Goal: Task Accomplishment & Management: Complete application form

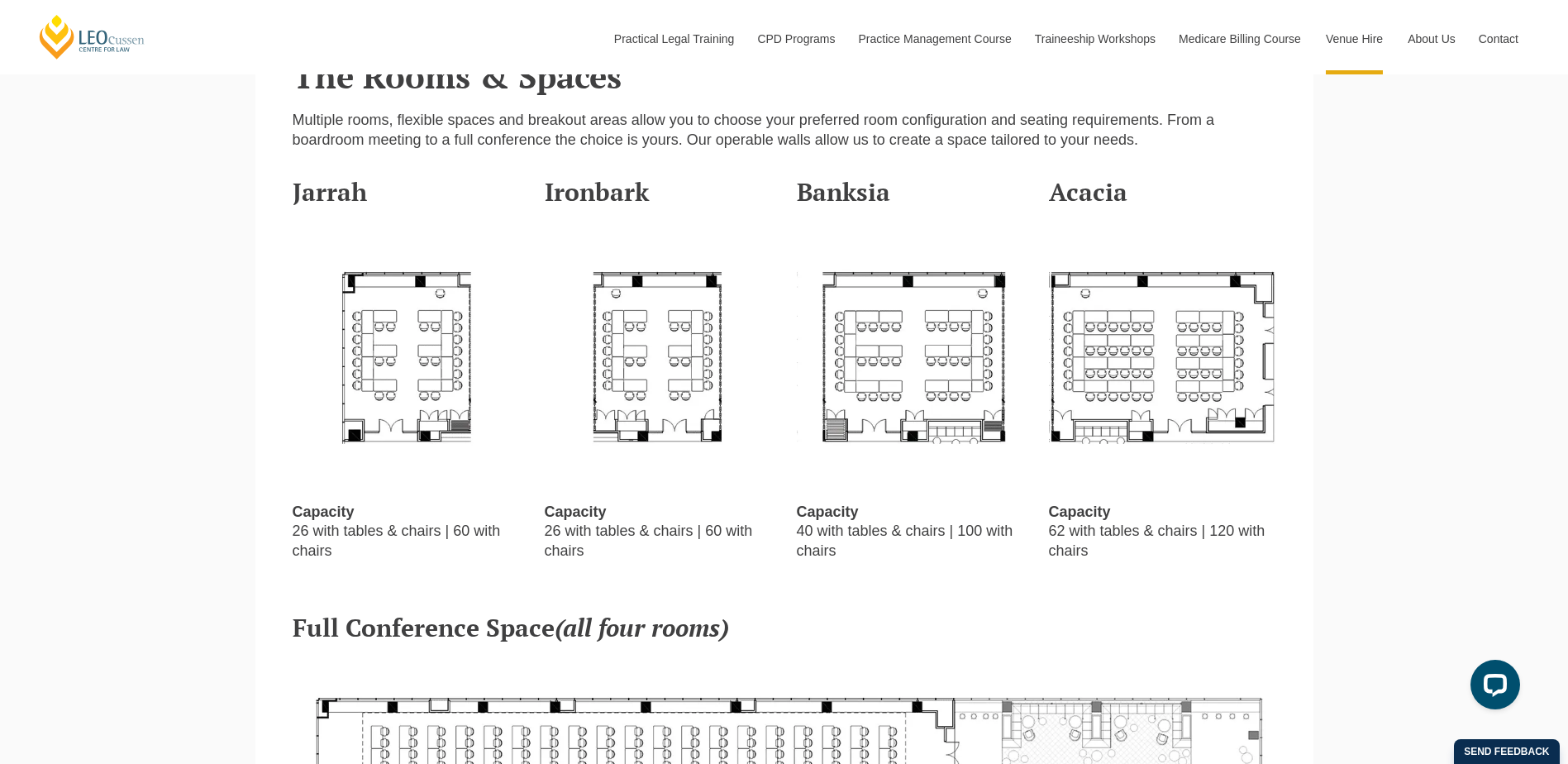
scroll to position [496, 0]
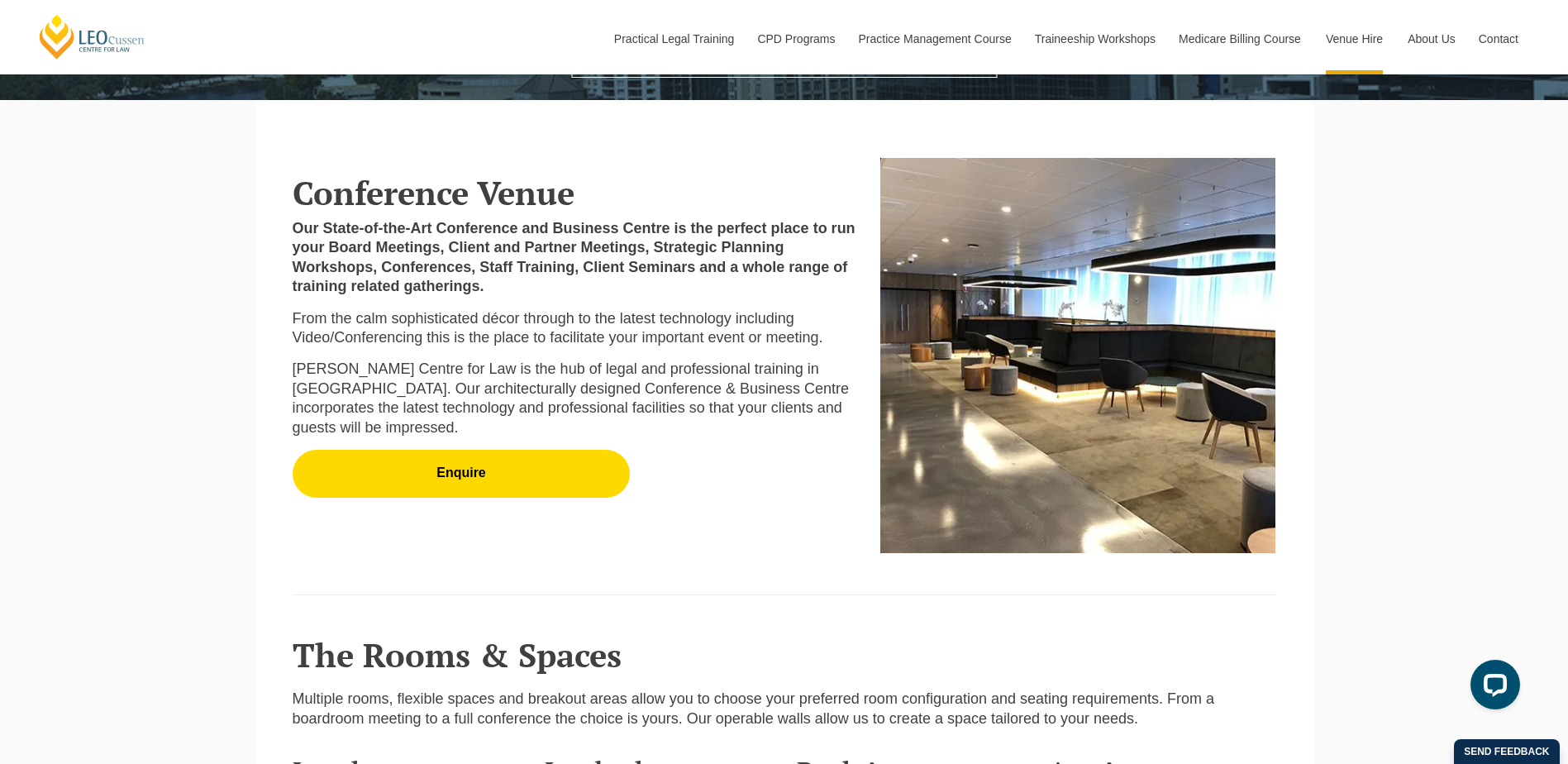
click at [457, 480] on link "Enquire" at bounding box center [461, 473] width 338 height 48
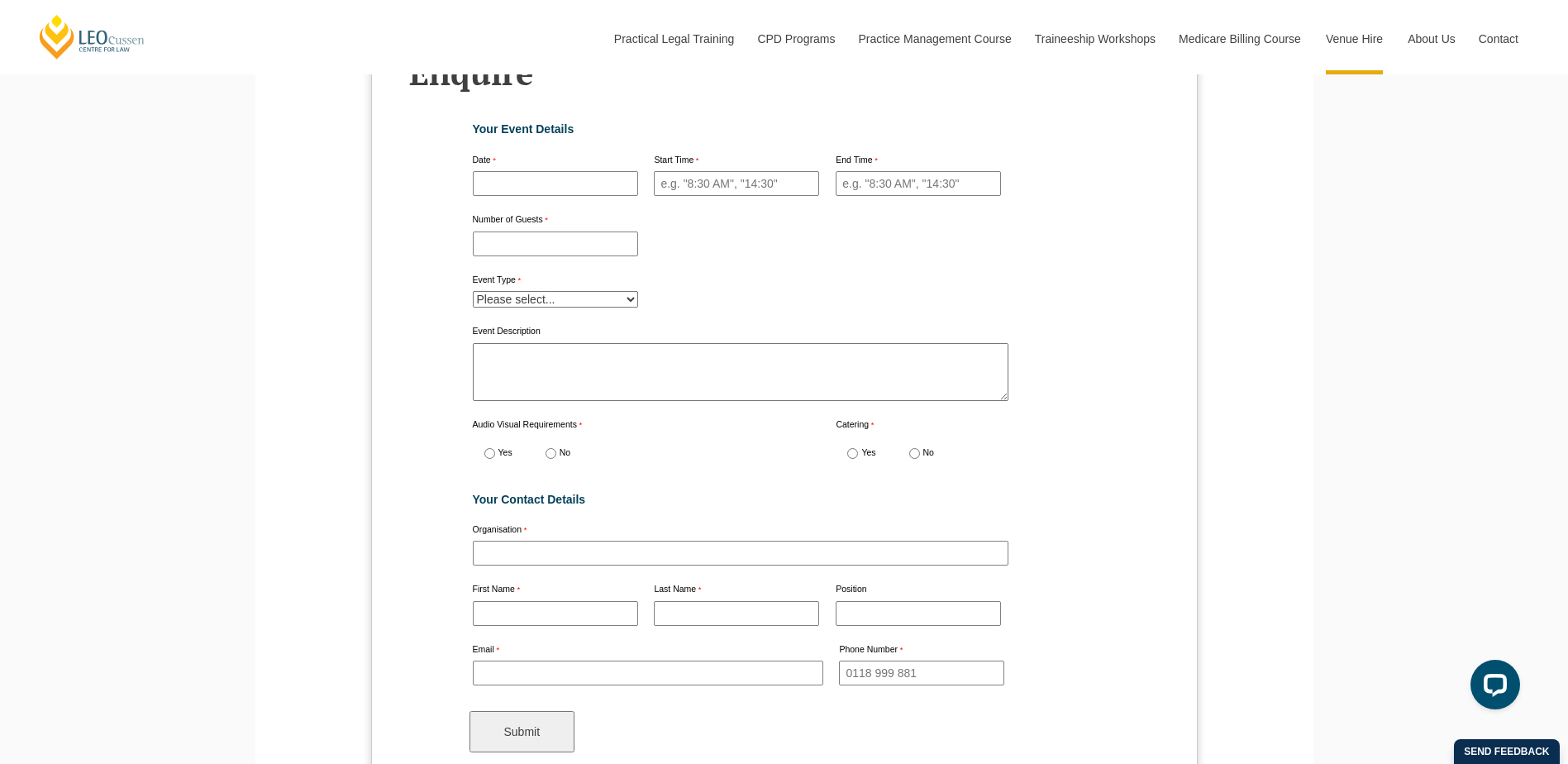
scroll to position [5307, 0]
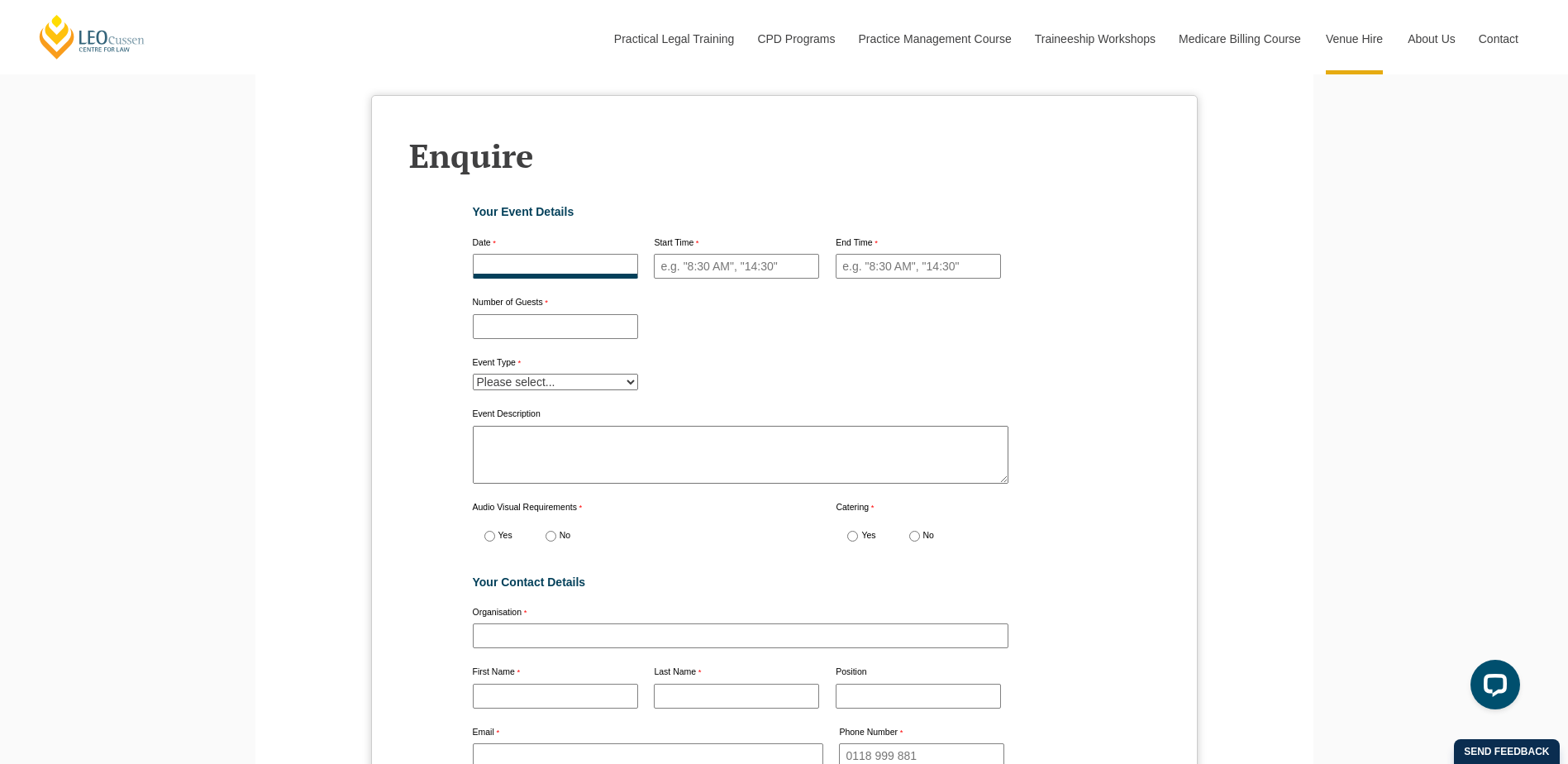
click at [506, 254] on input "Practical Legal Training - [GEOGRAPHIC_DATA]" at bounding box center [555, 266] width 166 height 25
click at [541, 240] on div "Date" at bounding box center [555, 258] width 179 height 48
click at [525, 254] on input "Practical Legal Training - [GEOGRAPHIC_DATA]" at bounding box center [555, 266] width 166 height 25
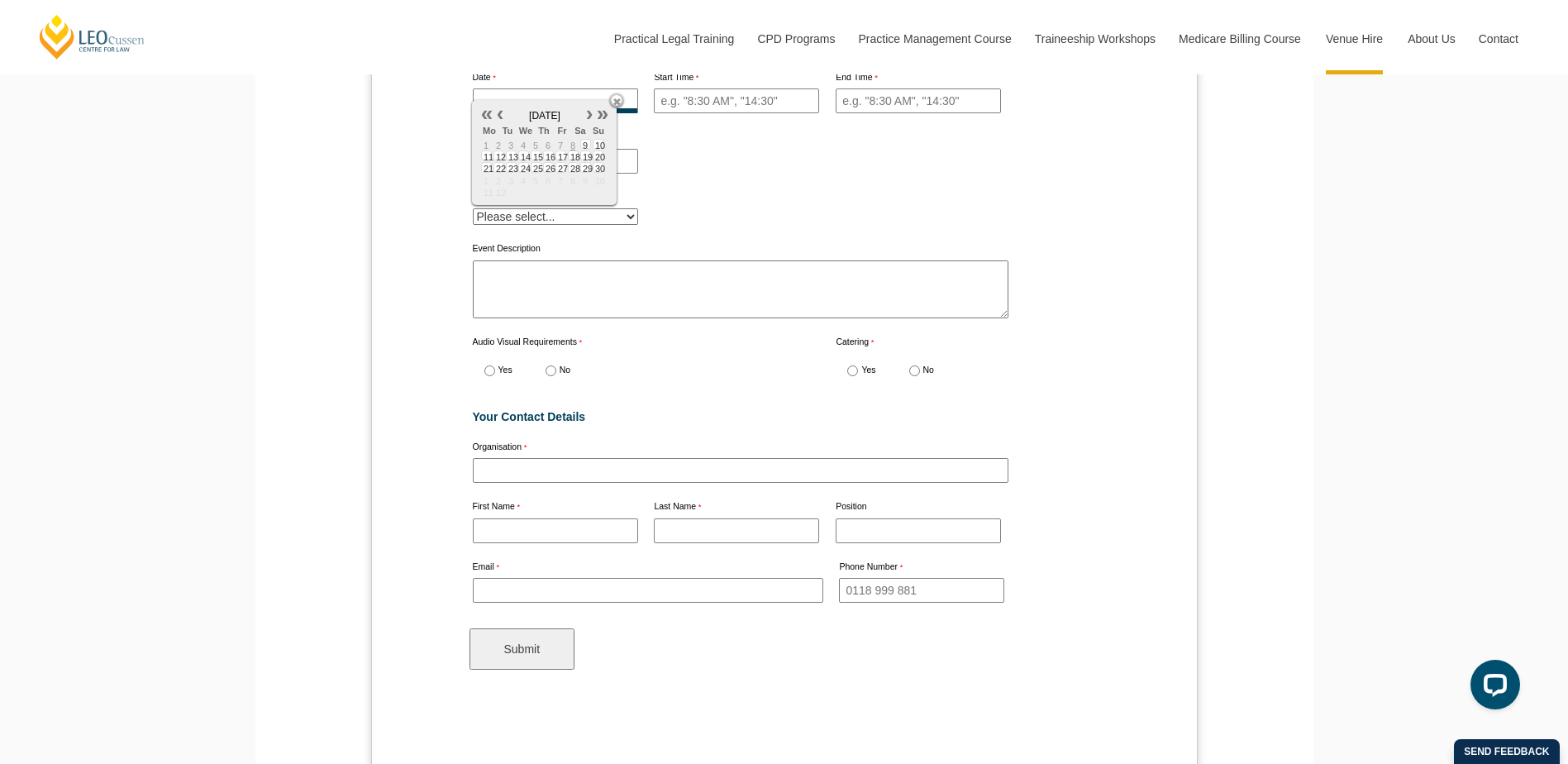
scroll to position [5143, 0]
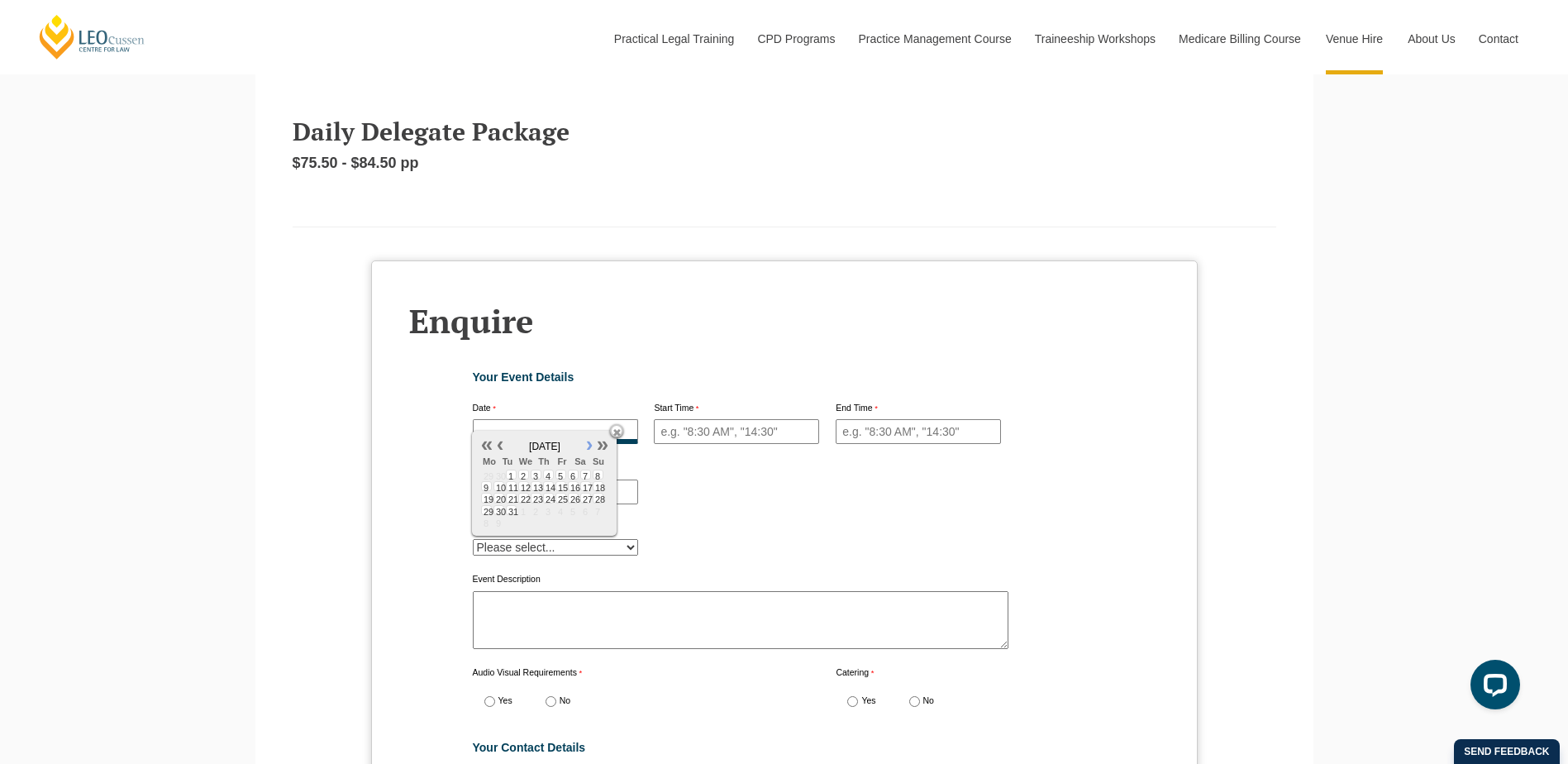
click at [590, 446] on link at bounding box center [590, 443] width 13 height 13
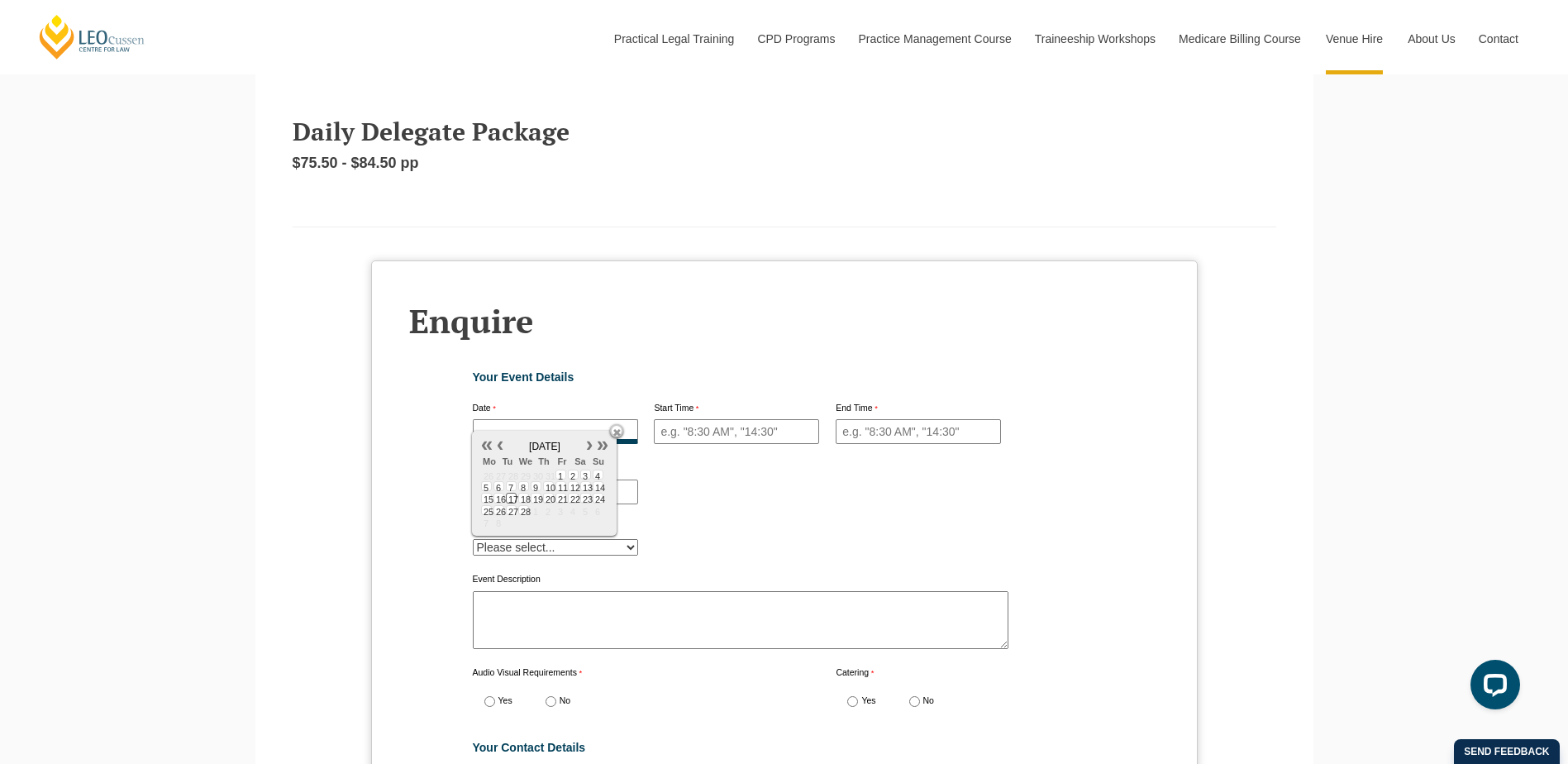
type input "17/02/2026"
click at [510, 496] on span "17" at bounding box center [511, 498] width 10 height 9
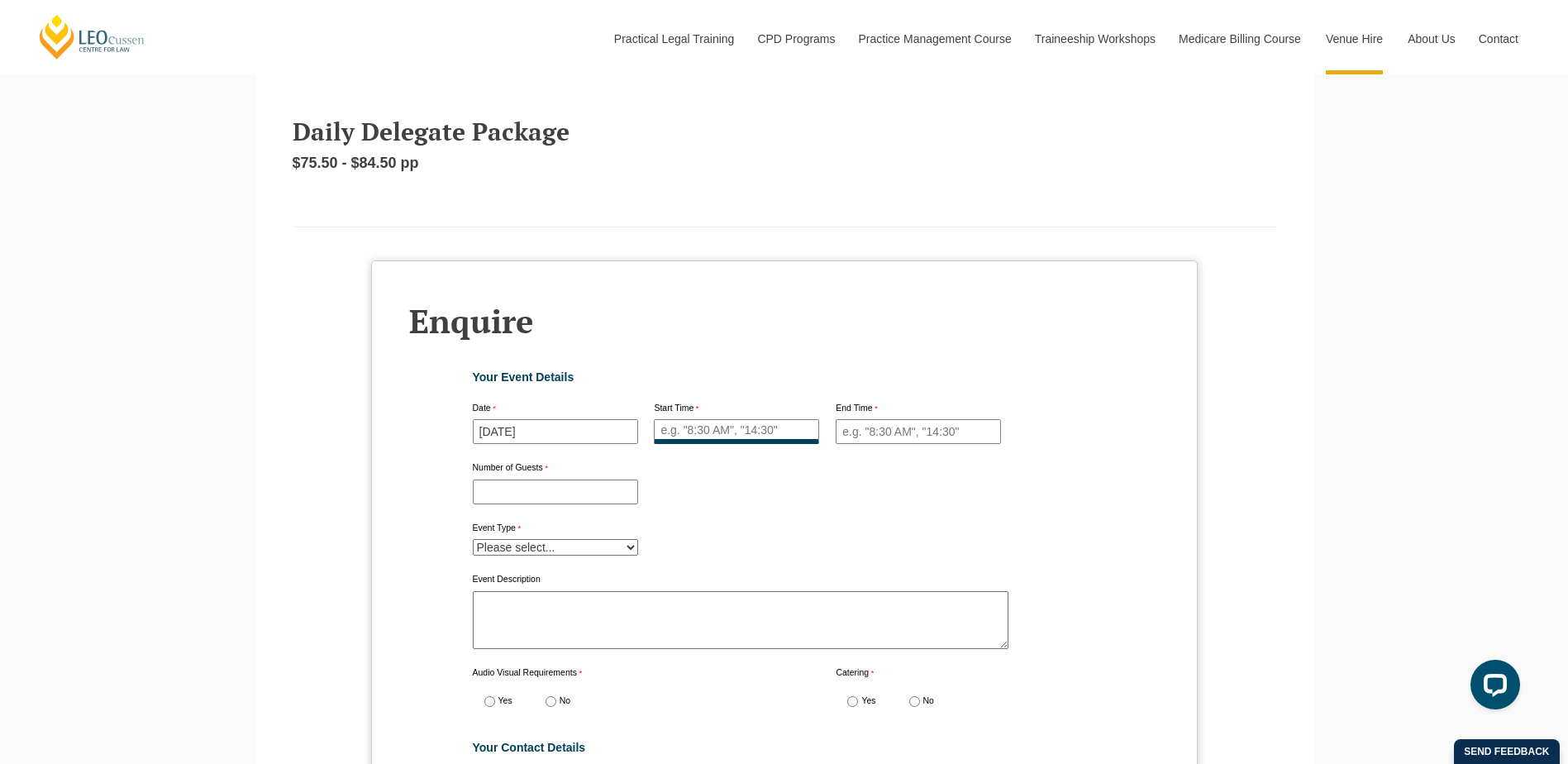
click at [715, 420] on input "Start Time" at bounding box center [736, 432] width 166 height 25
type input "9am"
click at [883, 421] on input "Alumni" at bounding box center [918, 432] width 166 height 25
type input "5pm"
click at [534, 480] on input "Number of Guests" at bounding box center [555, 492] width 166 height 25
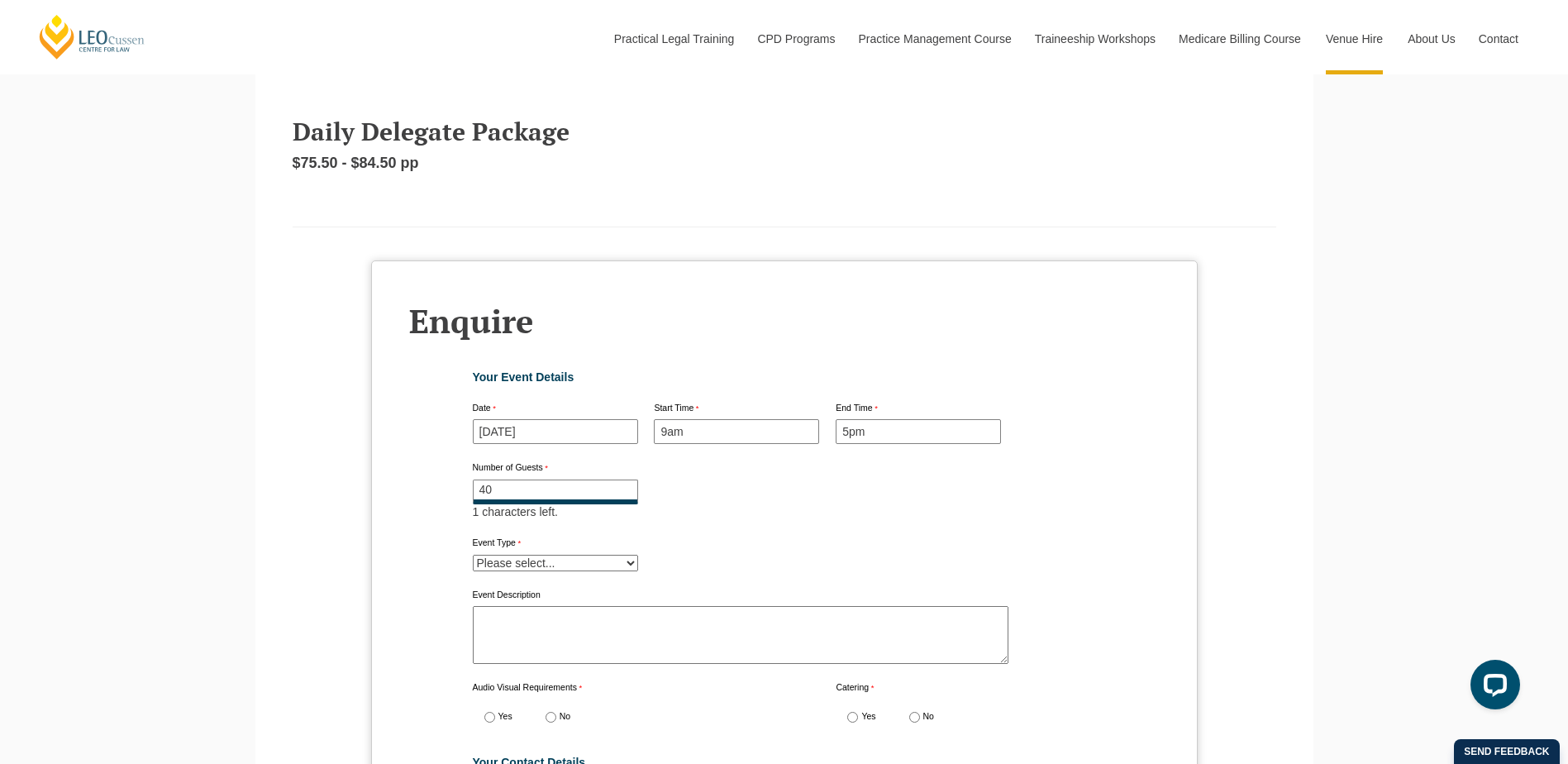
type input "40"
click at [581, 550] on form "Your Event Details Date 17/02/2026 Start Time 9am End Time 5pm Number of Guests…" at bounding box center [784, 690] width 637 height 669
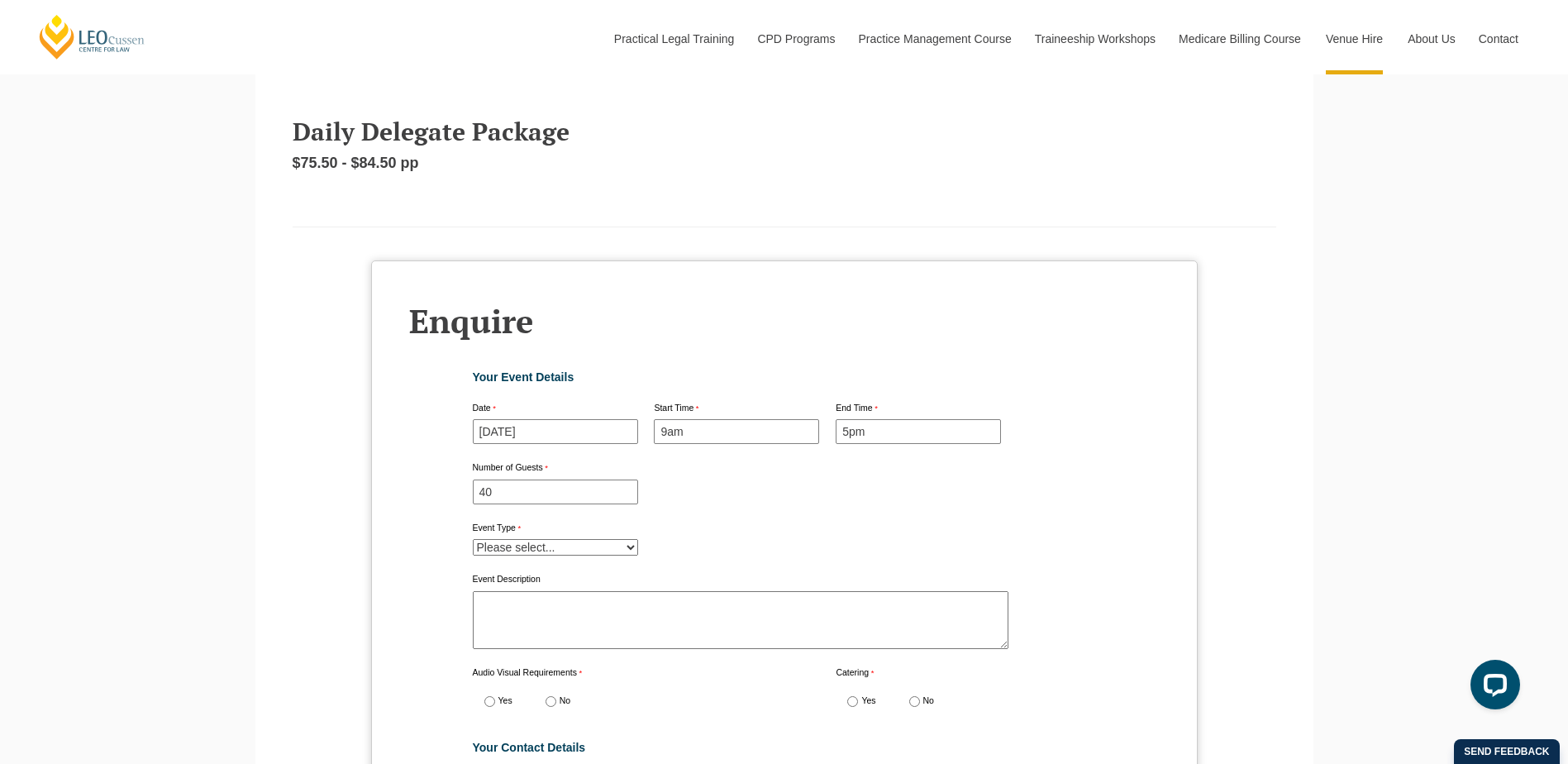
select select "tfa_15"
click at [473, 539] on select "Please select... Meeting Training Conference Other" at bounding box center [555, 546] width 166 height 16
click at [499, 597] on textarea "Event Description" at bounding box center [741, 619] width 536 height 58
click at [486, 591] on textarea "Event Description" at bounding box center [741, 619] width 536 height 58
click at [489, 595] on textarea "Event Description" at bounding box center [741, 619] width 536 height 58
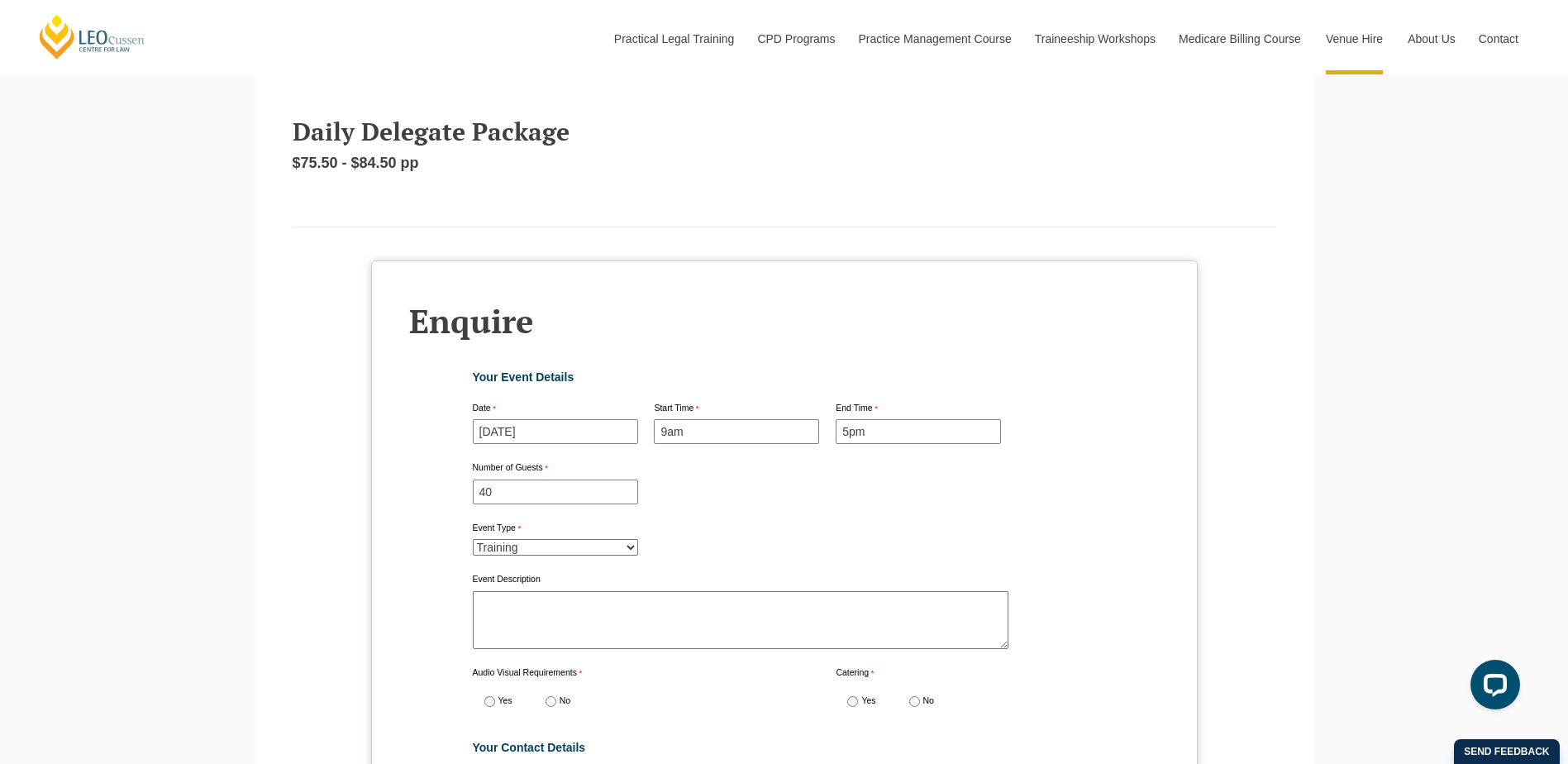
paste textarea "Holley Nethercote will be running a number of AML workshops in 2026 called “AML…"
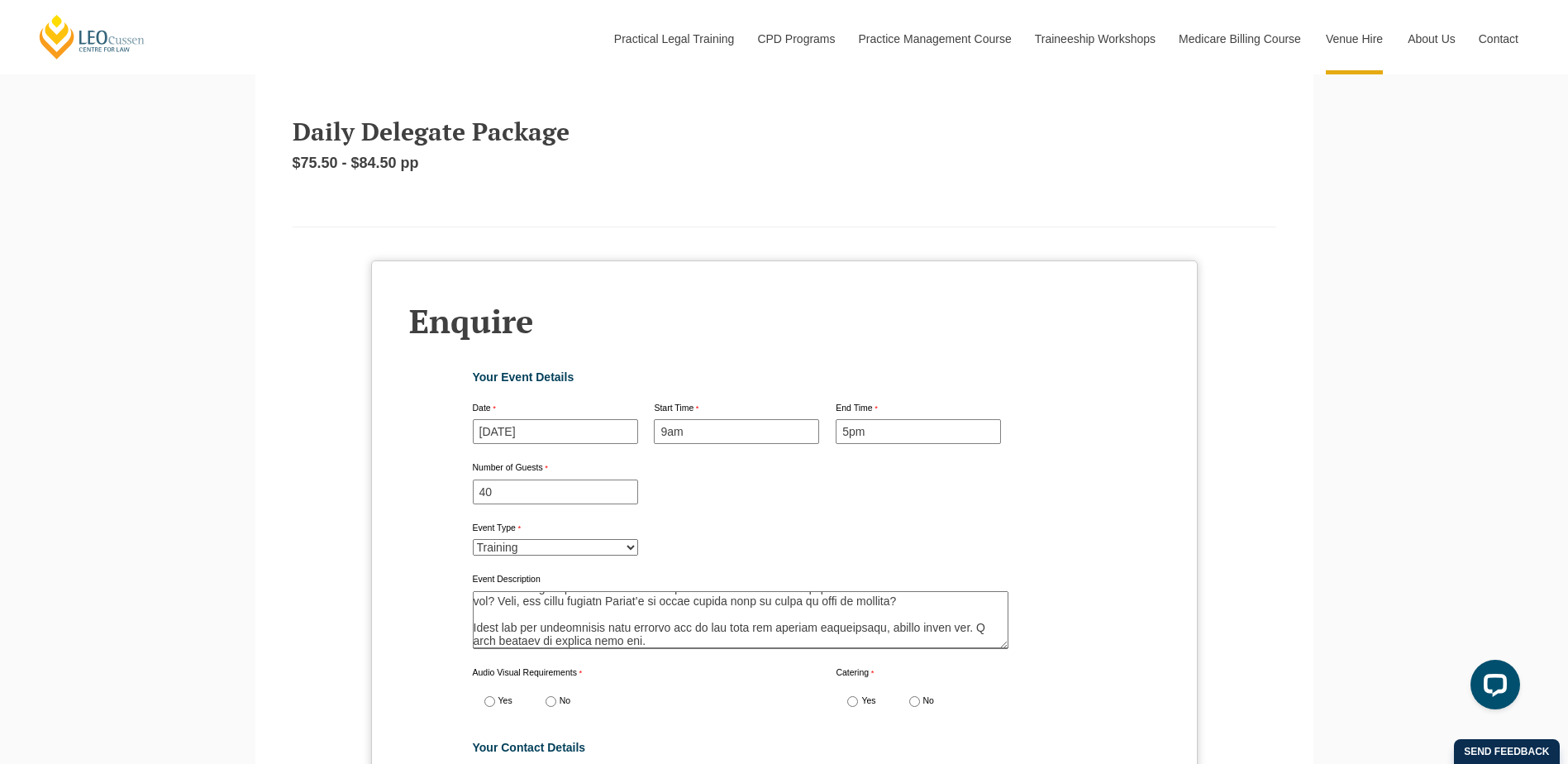
scroll to position [183, 0]
drag, startPoint x: 1002, startPoint y: 632, endPoint x: 982, endPoint y: 661, distance: 35.2
click at [981, 704] on form "Your Event Details Date 17/02/2026 Start Time 9am End Time 5pm Number of Guests…" at bounding box center [784, 684] width 637 height 655
drag, startPoint x: 997, startPoint y: 635, endPoint x: 1042, endPoint y: 695, distance: 75.0
click at [1042, 695] on form "Your Event Details Date 17/02/2026 Start Time 9am End Time 5pm Number of Guests…" at bounding box center [784, 684] width 637 height 655
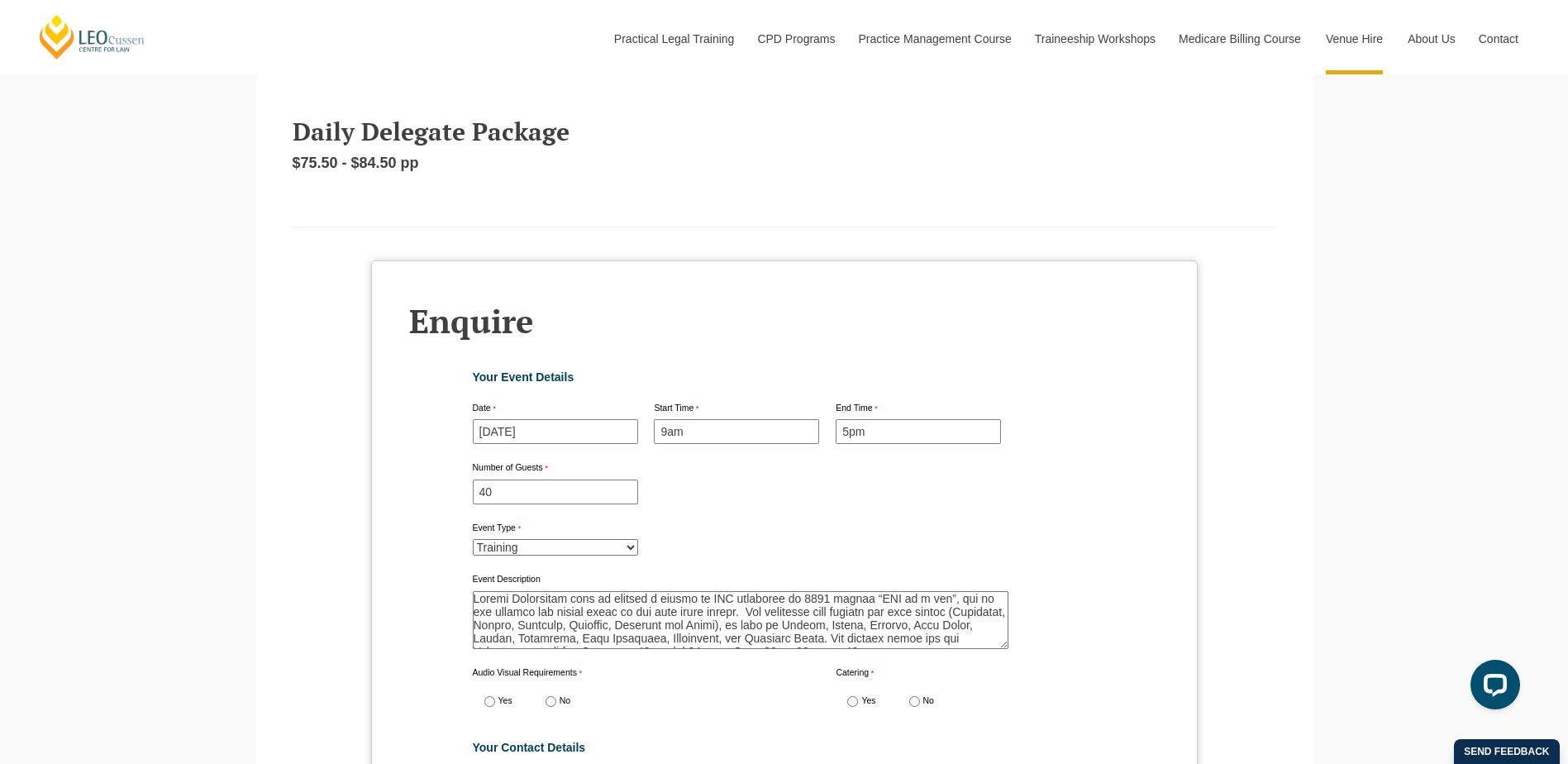
scroll to position [5473, 0]
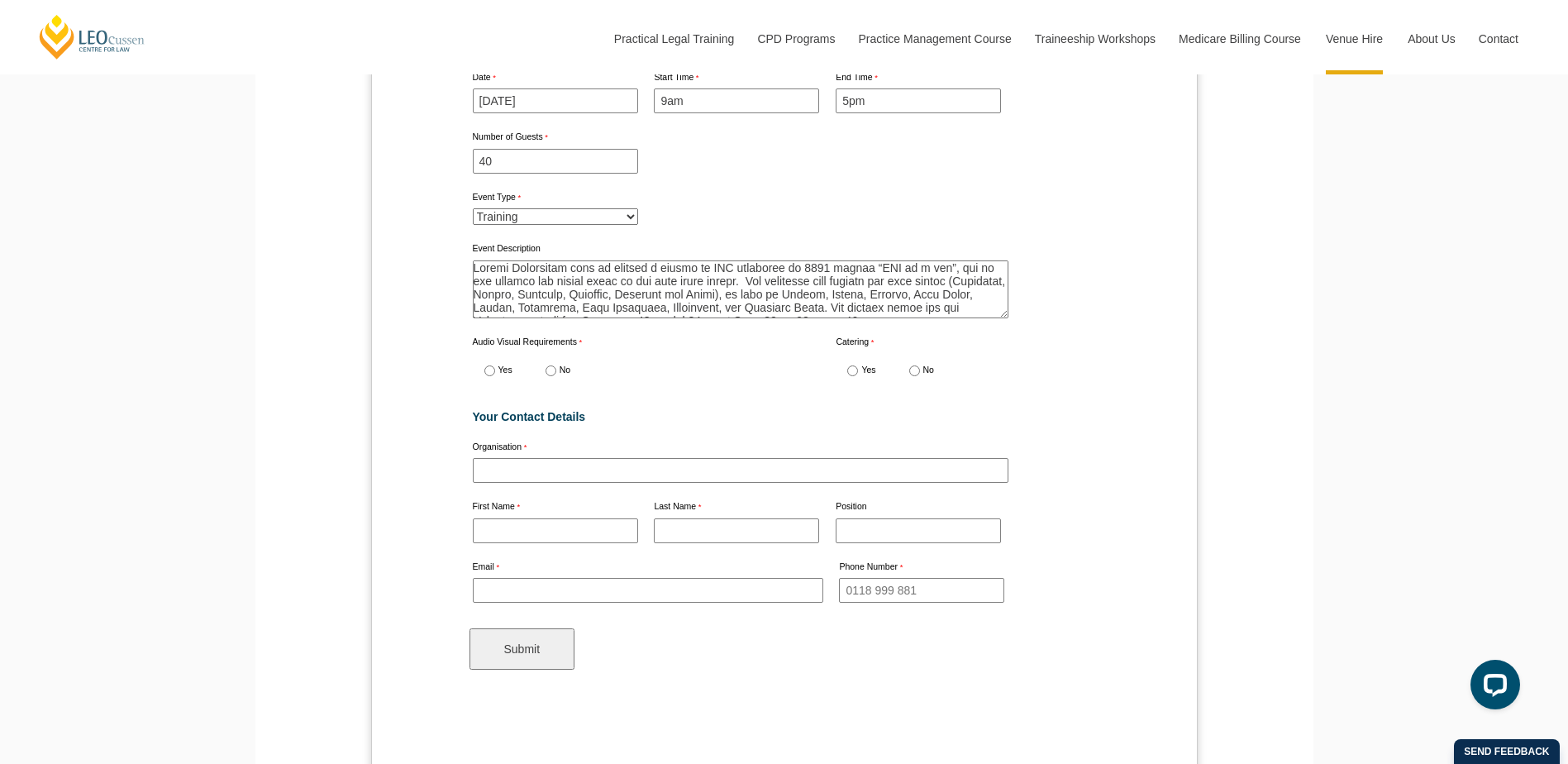
drag, startPoint x: 1005, startPoint y: 303, endPoint x: 993, endPoint y: 329, distance: 28.6
click at [994, 346] on form "Your Event Details Date 17/02/2026 Start Time 9am End Time 5pm Number of Guests…" at bounding box center [784, 352] width 637 height 655
click at [1033, 324] on form "Your Event Details Date 17/02/2026 Start Time 9am End Time 5pm Number of Guests…" at bounding box center [784, 352] width 637 height 655
type textarea "Holley Nethercote will be running a number of AML workshops in 2026 called “AML…"
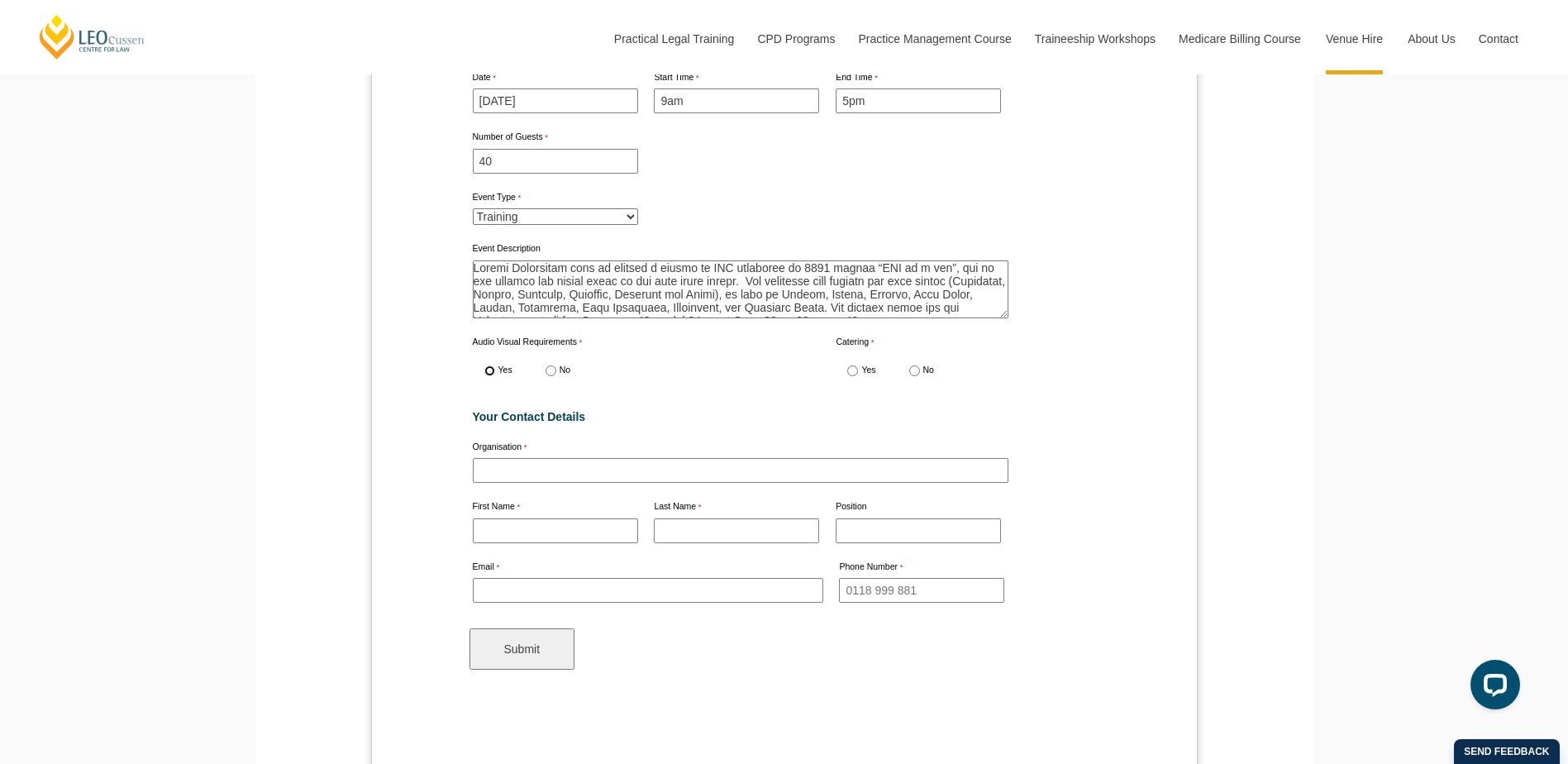
click at [490, 365] on input "Yes" at bounding box center [489, 370] width 10 height 10
radio input "true"
click at [853, 365] on input "Yes" at bounding box center [852, 370] width 10 height 10
radio input "true"
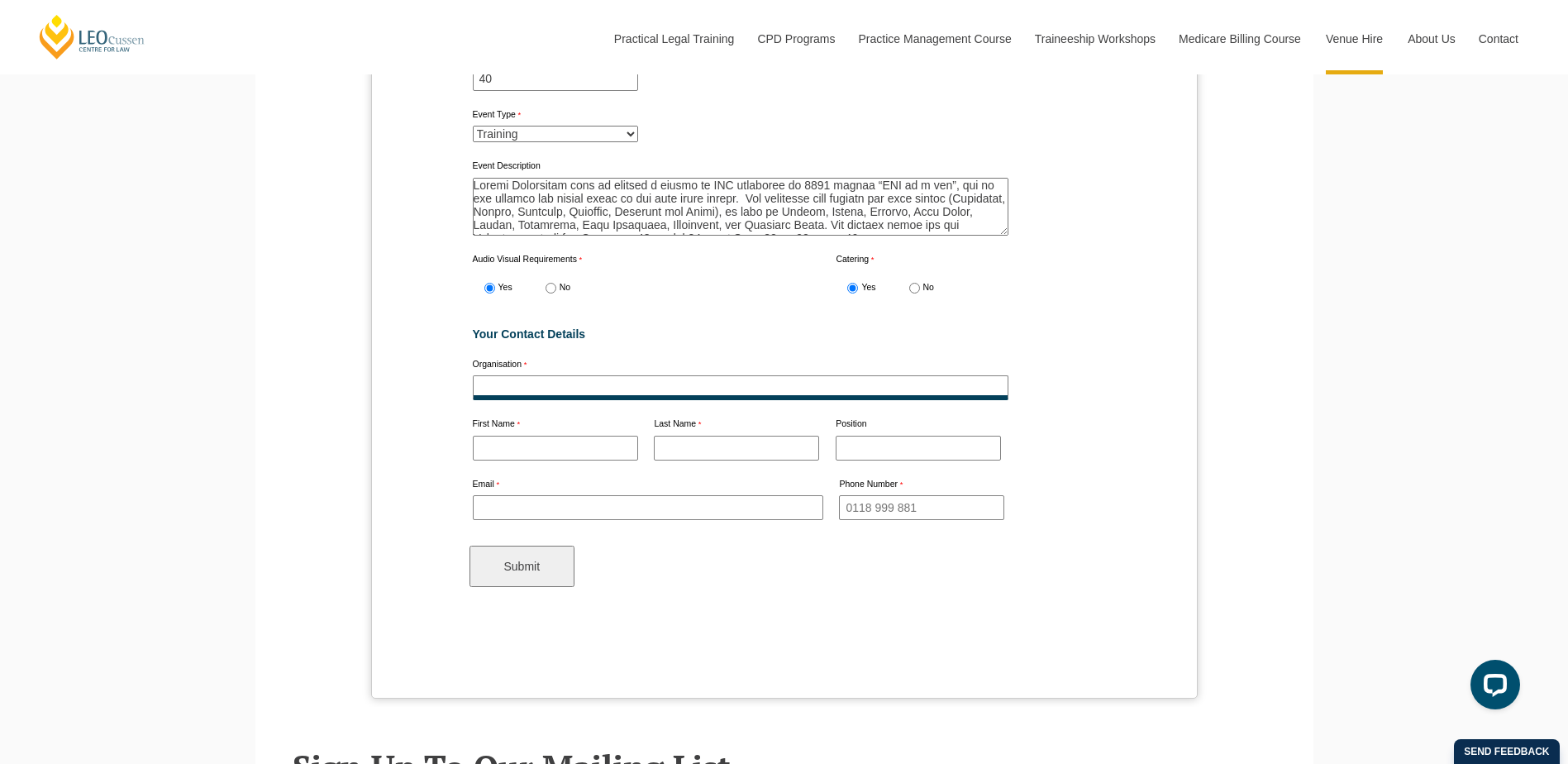
click at [566, 382] on input "Organisation" at bounding box center [741, 388] width 536 height 25
type input "Holley Nethercote Lawyers"
click at [527, 440] on input "Practical Legal Training - [GEOGRAPHIC_DATA]" at bounding box center [555, 448] width 166 height 25
type input "Rochelle"
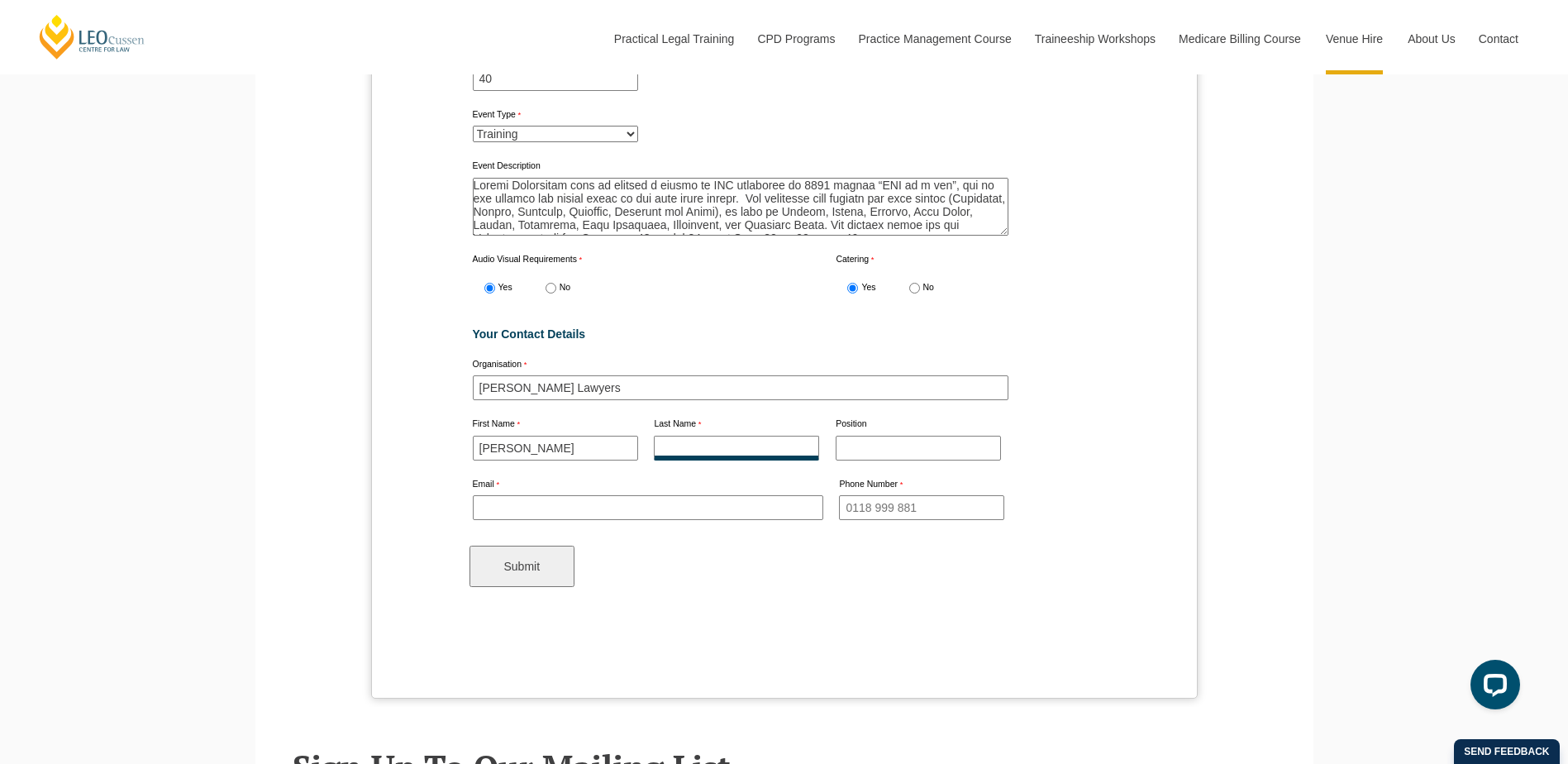
click at [676, 443] on input "Last Name" at bounding box center [736, 448] width 166 height 25
type input "Turner"
type input "Executive Assistant"
click at [520, 495] on input "Email" at bounding box center [648, 507] width 350 height 25
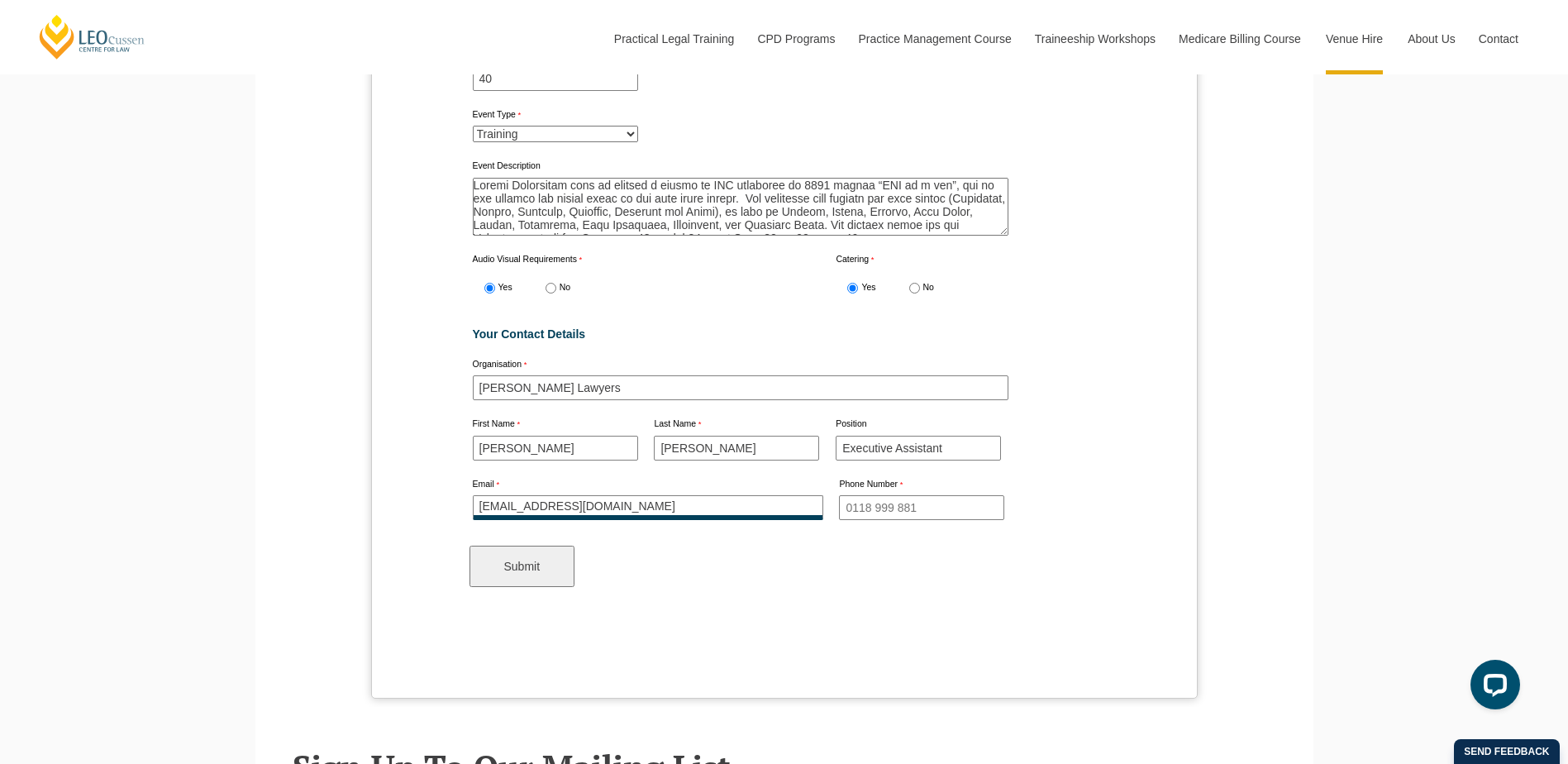
type input "rochellet@hnlaw.com.au"
click at [687, 566] on div "Submit" at bounding box center [784, 566] width 637 height 62
drag, startPoint x: 945, startPoint y: 502, endPoint x: 846, endPoint y: 500, distance: 99.0
click at [846, 500] on input "Phone Number" at bounding box center [922, 507] width 166 height 25
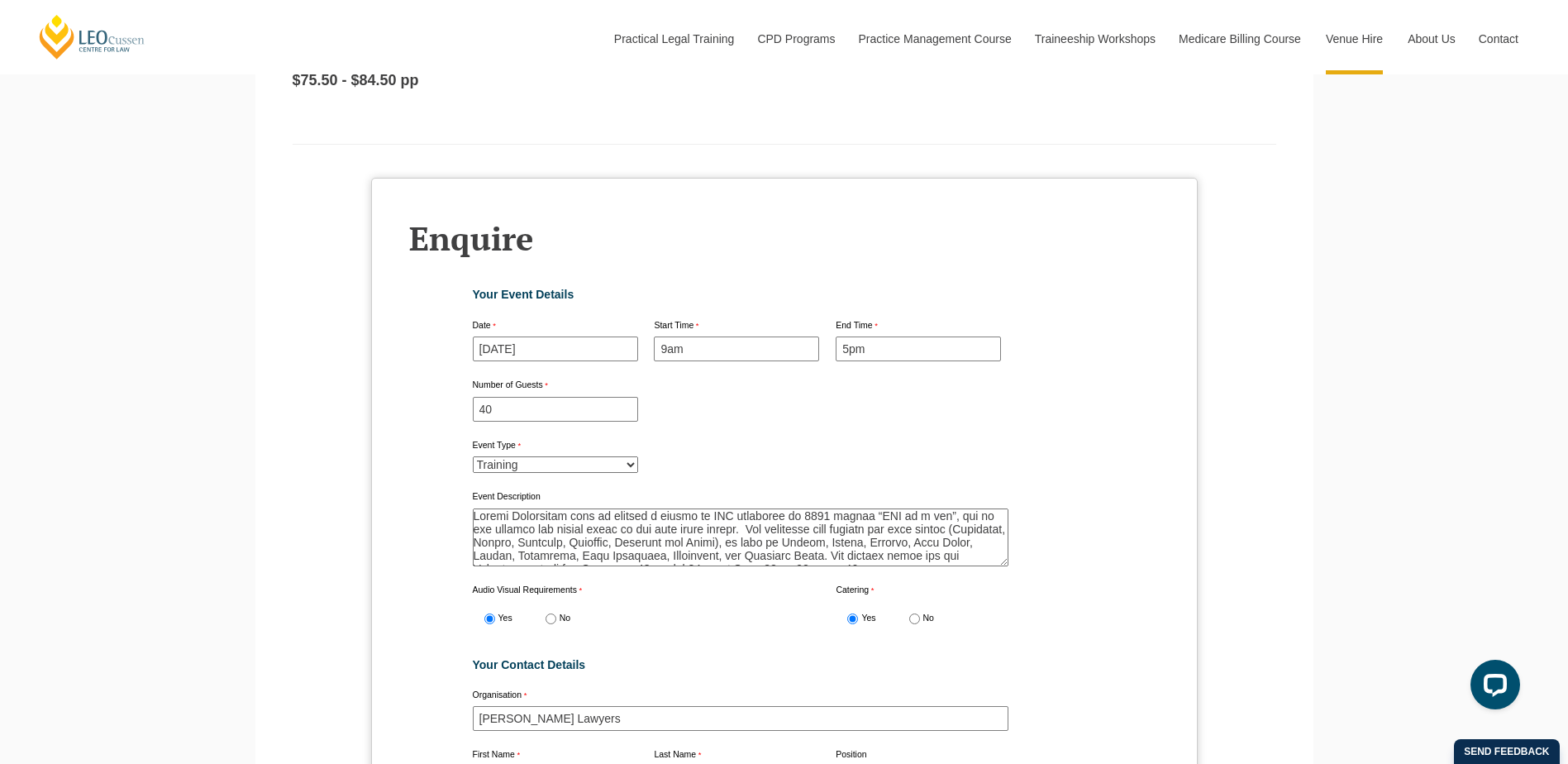
scroll to position [5721, 0]
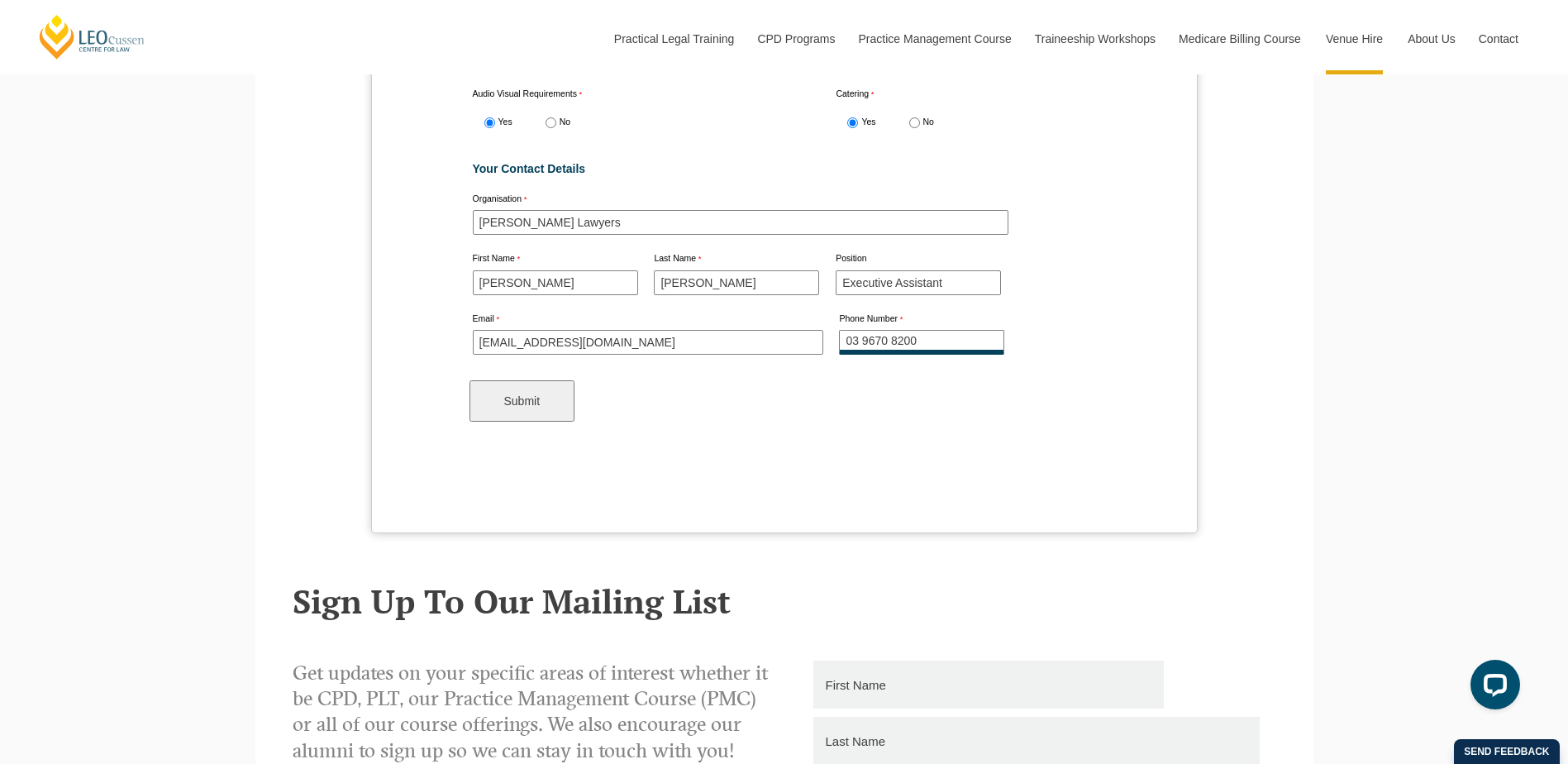
type input "03 9670 8200"
click at [524, 389] on input "Submit" at bounding box center [522, 401] width 106 height 42
